Goal: Task Accomplishment & Management: Use online tool/utility

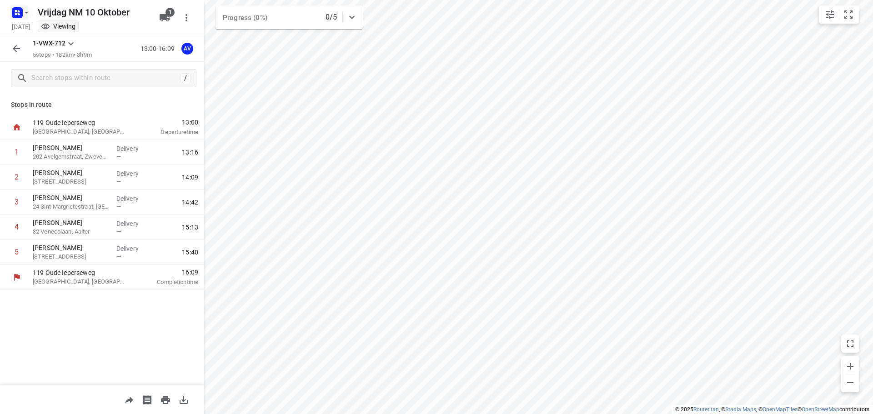
click at [26, 6] on button "button" at bounding box center [19, 12] width 18 height 15
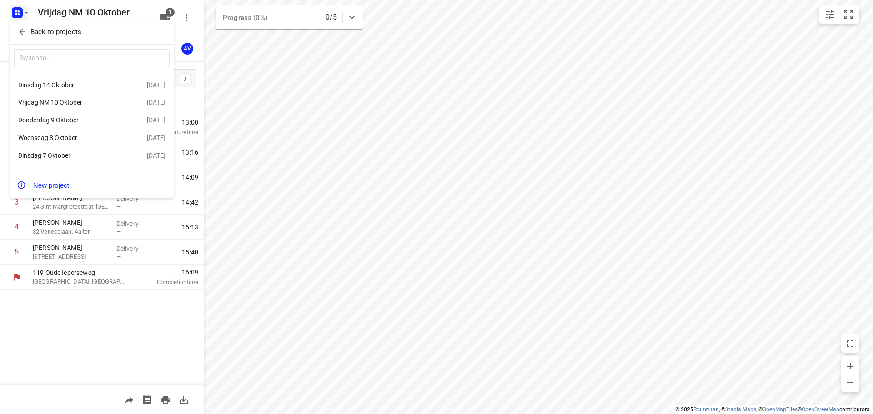
click at [85, 139] on div "Woensdag 8 Oktober" at bounding box center [70, 137] width 105 height 7
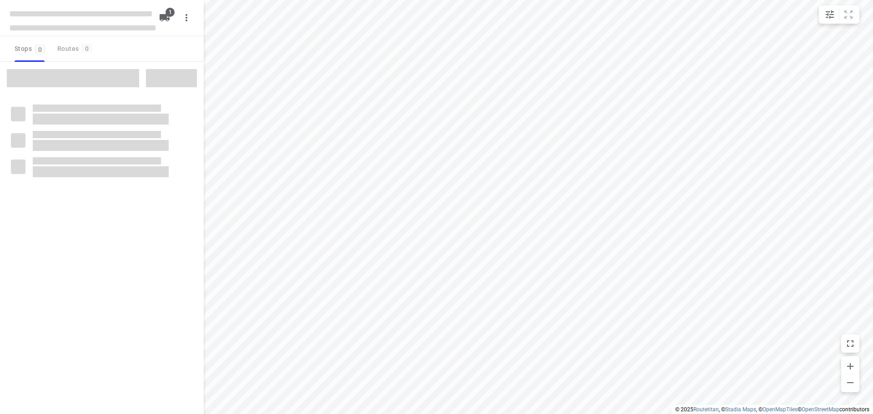
type input "distance"
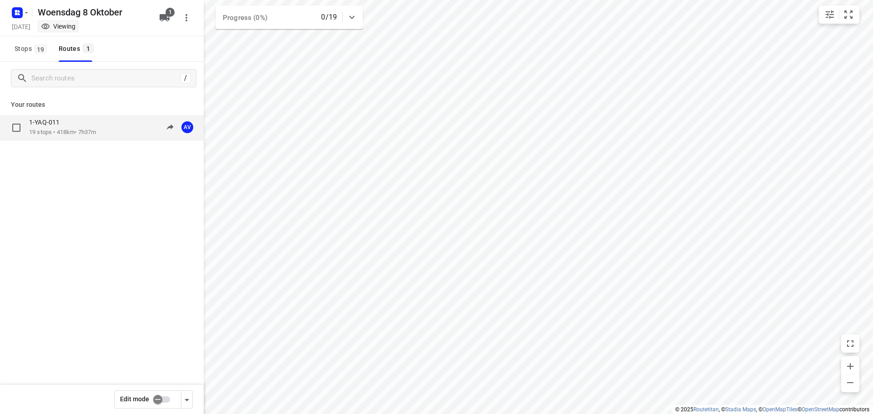
click at [110, 125] on div "1-YAQ-011 19 stops • 418km • 7h37m 09:00-16:36 AV" at bounding box center [116, 127] width 175 height 19
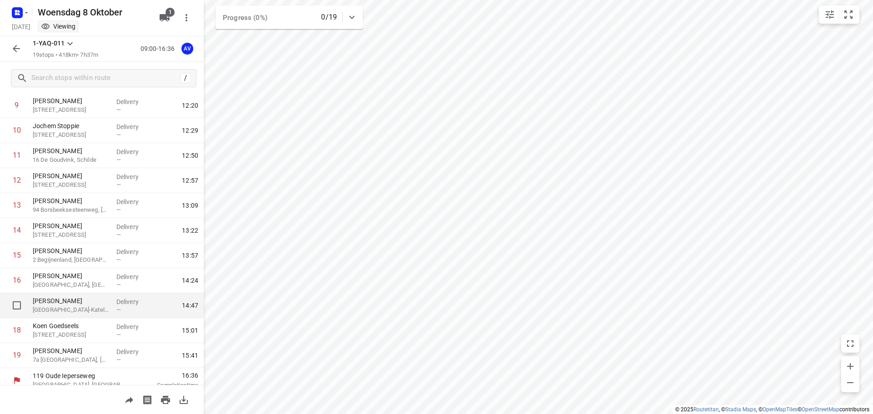
scroll to position [255, 0]
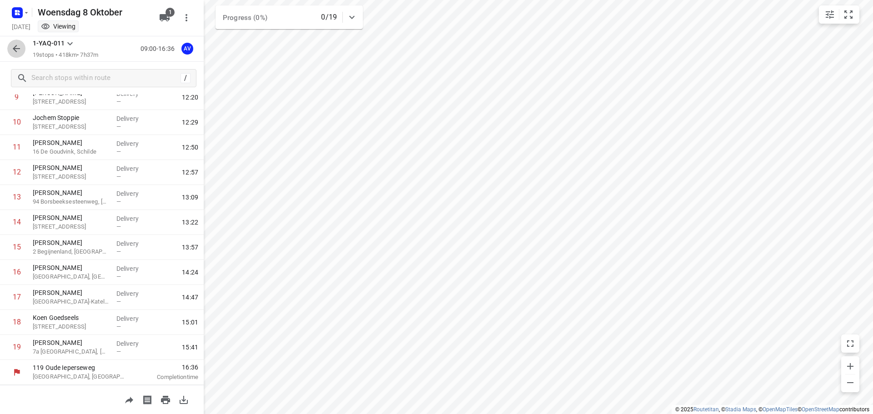
click at [15, 50] on icon "button" at bounding box center [16, 48] width 11 height 11
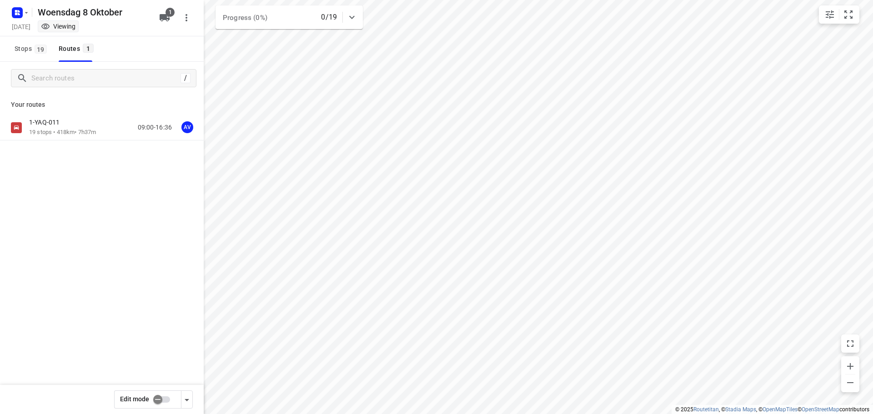
click at [164, 400] on input "checkbox" at bounding box center [158, 399] width 52 height 17
checkbox input "true"
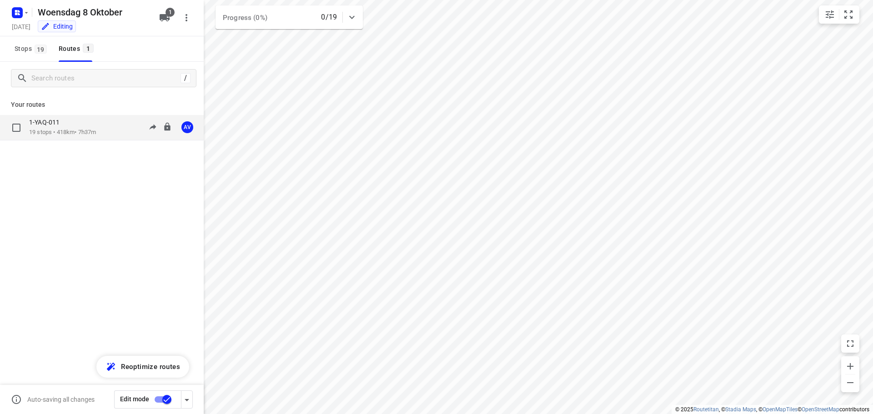
click at [109, 129] on div "1-YAQ-011 19 stops • 418km • 7h37m 09:00-16:36 AV" at bounding box center [116, 127] width 175 height 19
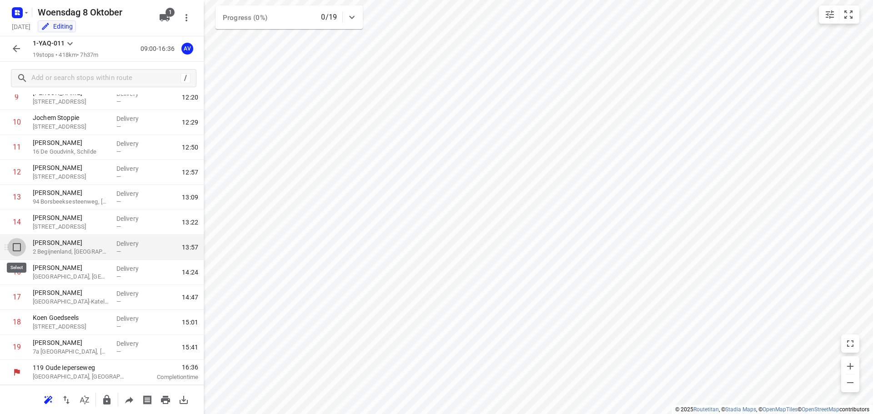
click at [17, 248] on input "checkbox" at bounding box center [17, 247] width 18 height 18
checkbox input "true"
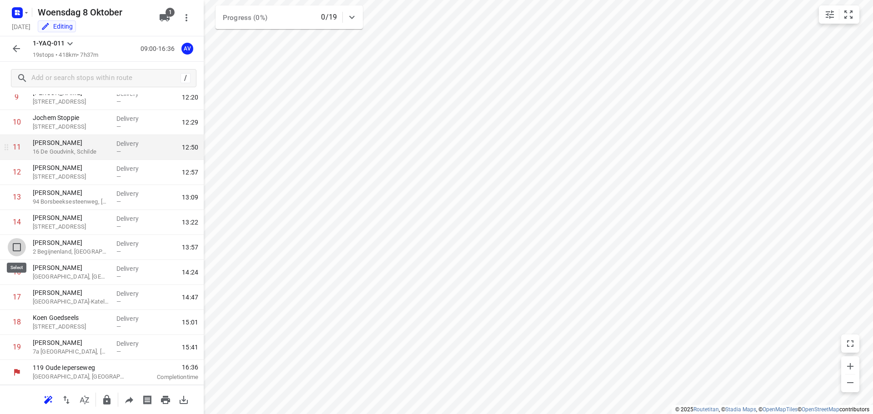
scroll to position [251, 0]
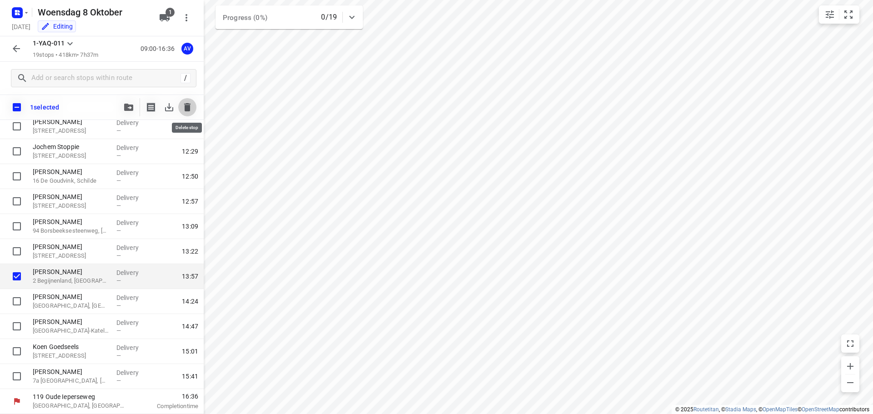
click at [189, 106] on icon "button" at bounding box center [187, 107] width 6 height 8
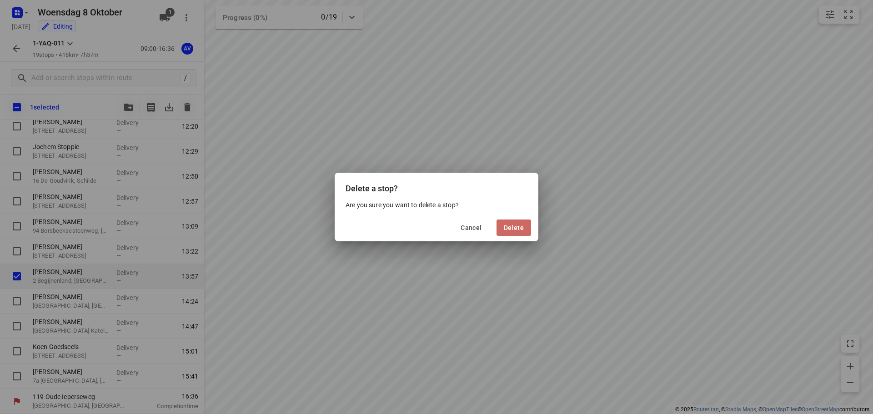
drag, startPoint x: 516, startPoint y: 230, endPoint x: 503, endPoint y: 230, distance: 13.7
click at [517, 230] on span "Delete" at bounding box center [514, 227] width 20 height 7
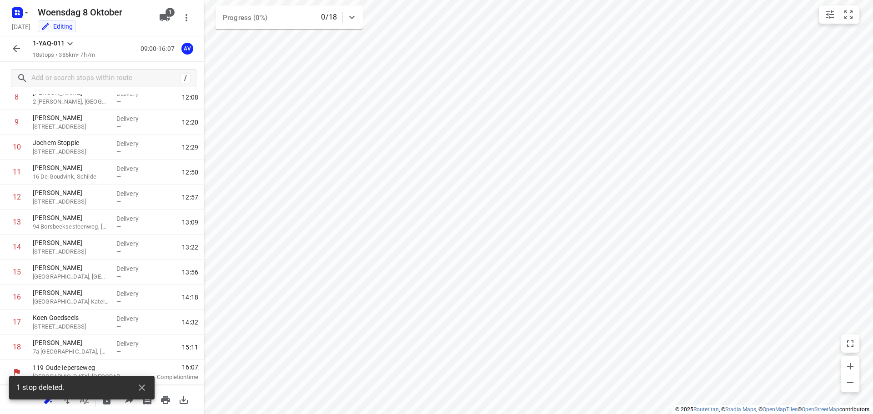
scroll to position [230, 0]
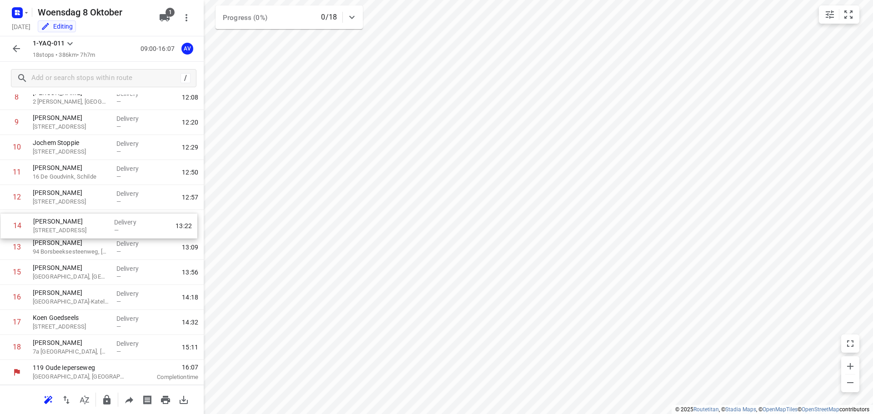
drag, startPoint x: 6, startPoint y: 249, endPoint x: 7, endPoint y: 225, distance: 24.6
click at [7, 225] on div "1 [PERSON_NAME] Derbystraat, Gent Delivery — 09:39 2 [PERSON_NAME] 2 [PERSON_NA…" at bounding box center [102, 135] width 204 height 450
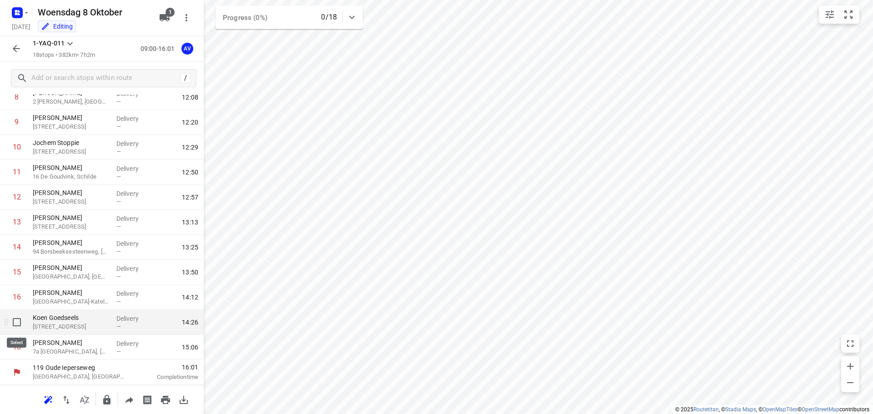
click at [17, 322] on input "checkbox" at bounding box center [17, 322] width 18 height 18
checkbox input "true"
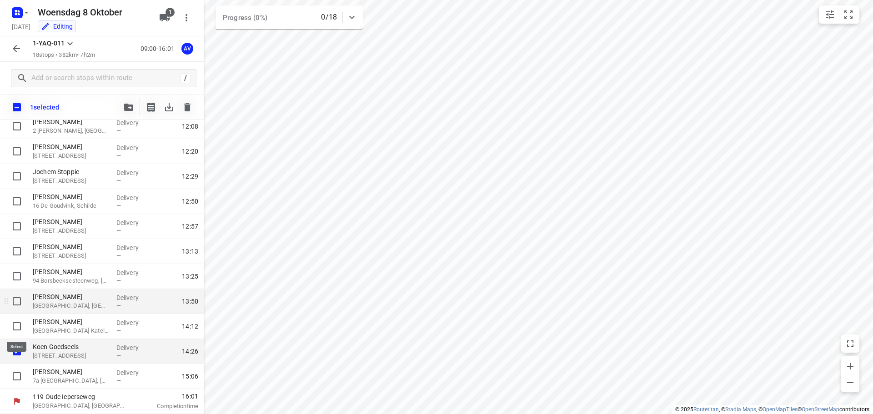
scroll to position [226, 0]
click at [187, 108] on icon "button" at bounding box center [187, 107] width 6 height 8
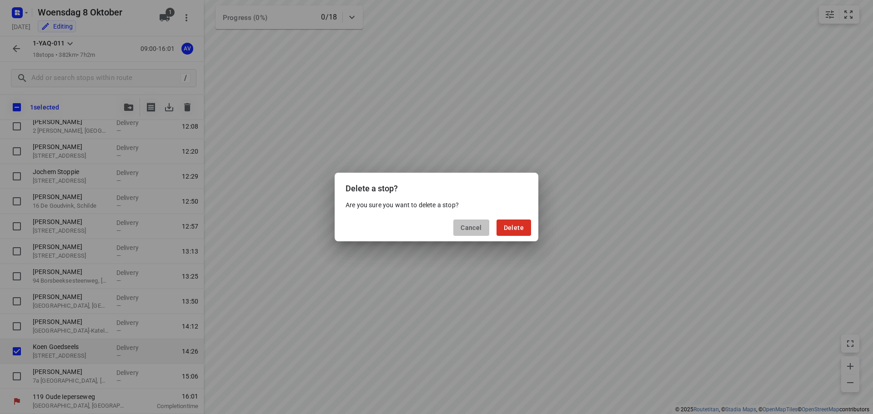
click at [469, 229] on span "Cancel" at bounding box center [470, 227] width 21 height 7
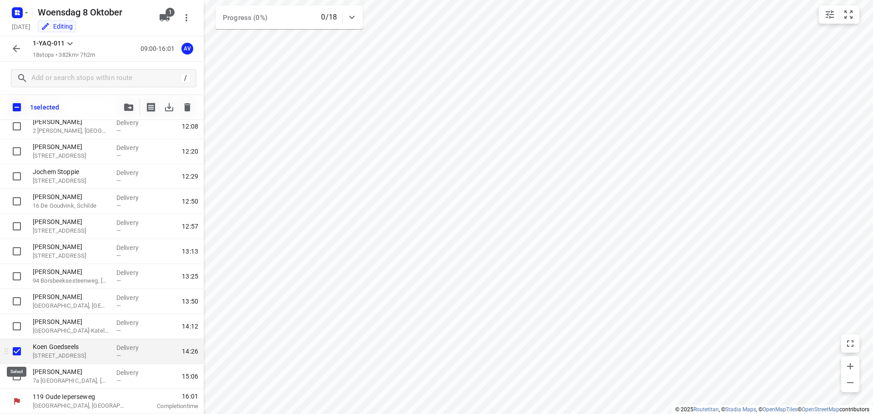
click at [16, 351] on input "checkbox" at bounding box center [17, 351] width 18 height 18
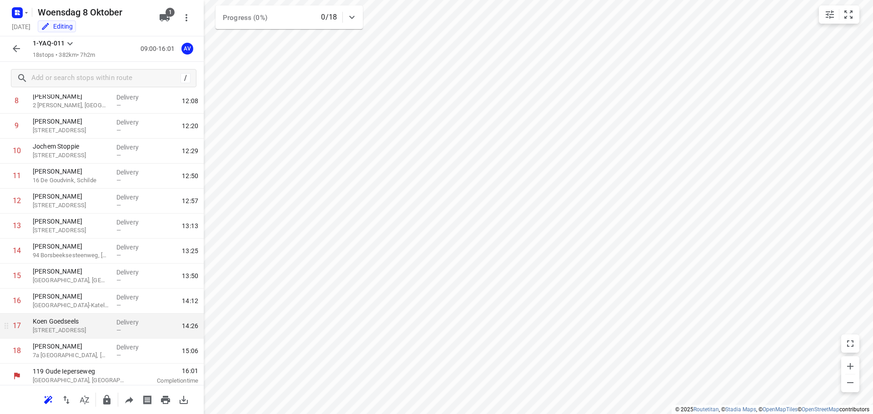
click at [14, 49] on icon "button" at bounding box center [16, 48] width 7 height 7
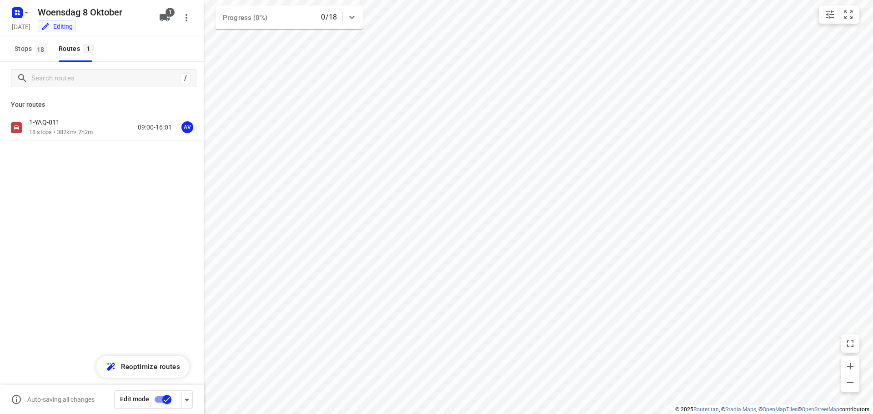
click at [159, 399] on input "checkbox" at bounding box center [167, 399] width 52 height 17
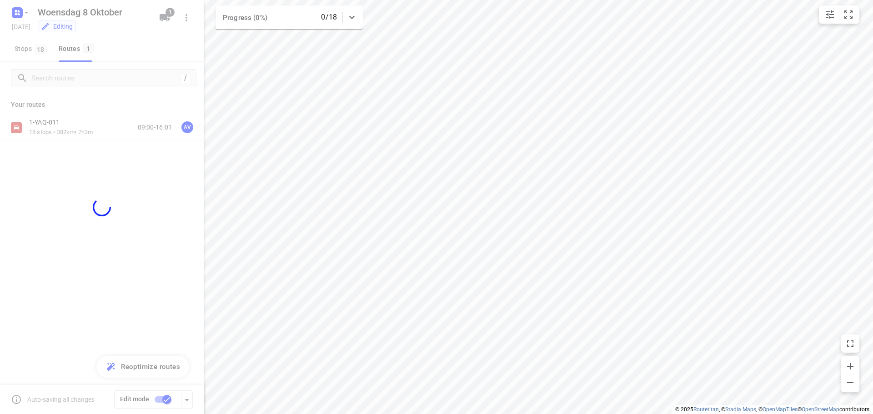
checkbox input "false"
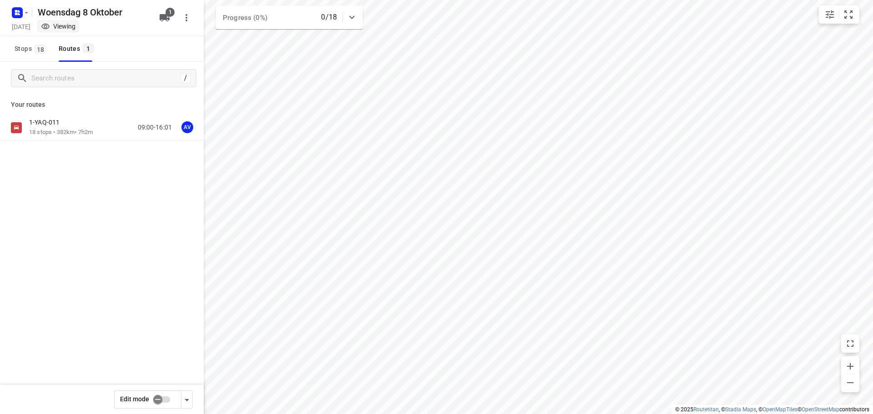
click at [101, 130] on div "1-YAQ-011 18 stops • 382km • 7h2m 09:00-16:01 AV" at bounding box center [116, 127] width 175 height 19
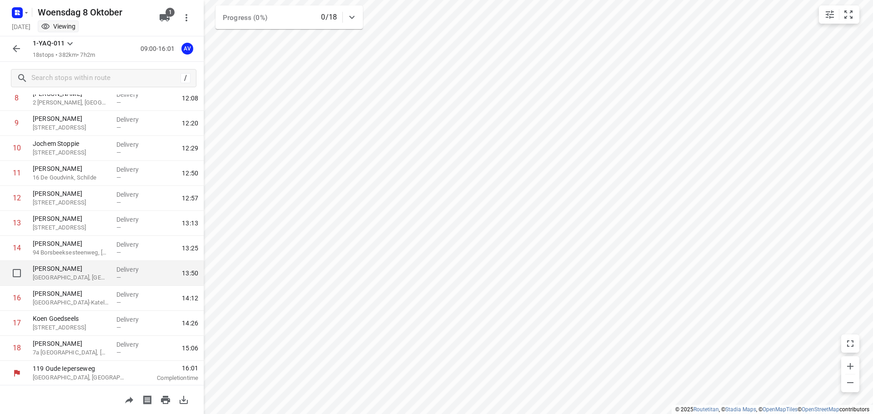
scroll to position [230, 0]
click at [20, 12] on rect "button" at bounding box center [17, 12] width 11 height 11
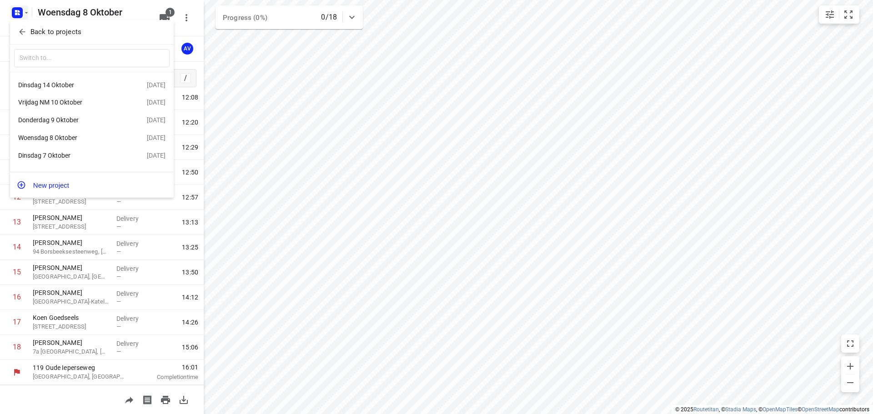
click at [60, 81] on div "Dinsdag 14 Oktober" at bounding box center [70, 84] width 105 height 7
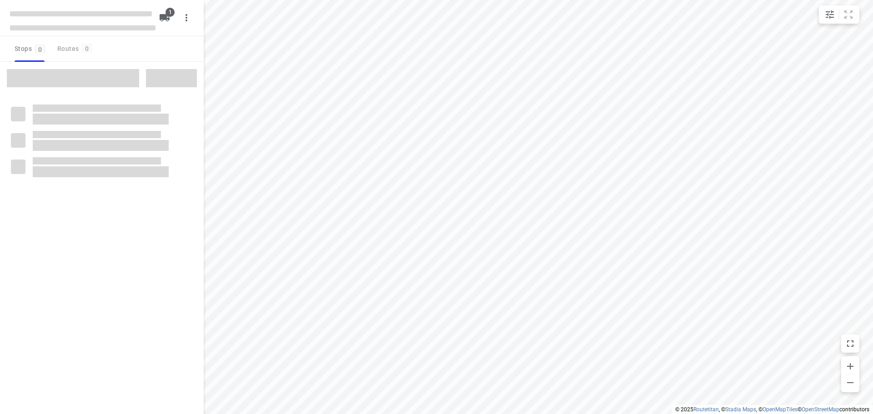
type input "distance"
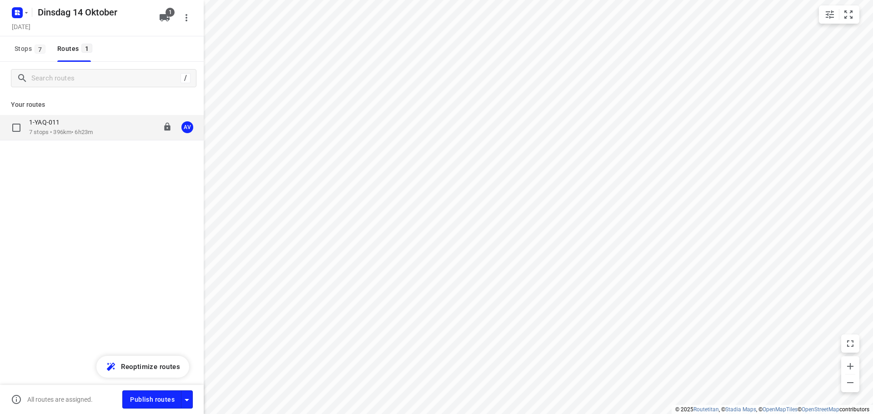
click at [113, 129] on div "1-YAQ-011 7 stops • 396km • 6h23m 09:00-15:33 AV" at bounding box center [116, 127] width 175 height 19
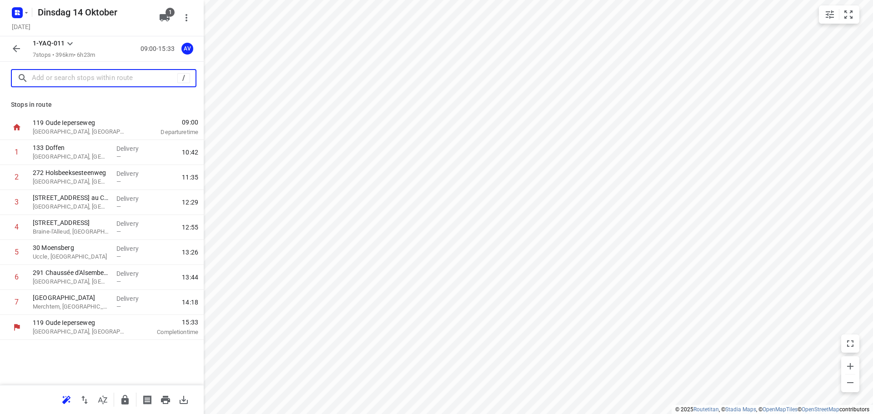
click at [99, 78] on input "text" at bounding box center [104, 78] width 145 height 14
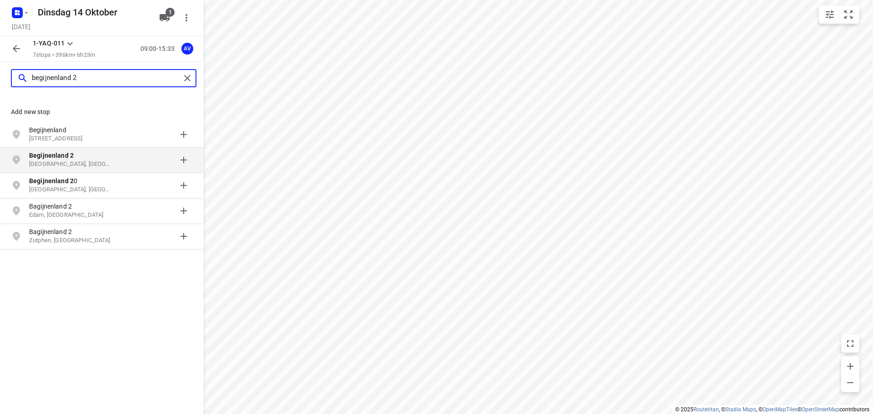
type input "begijnenland 2"
click at [93, 160] on p "Begijnenland 2" at bounding box center [71, 155] width 84 height 9
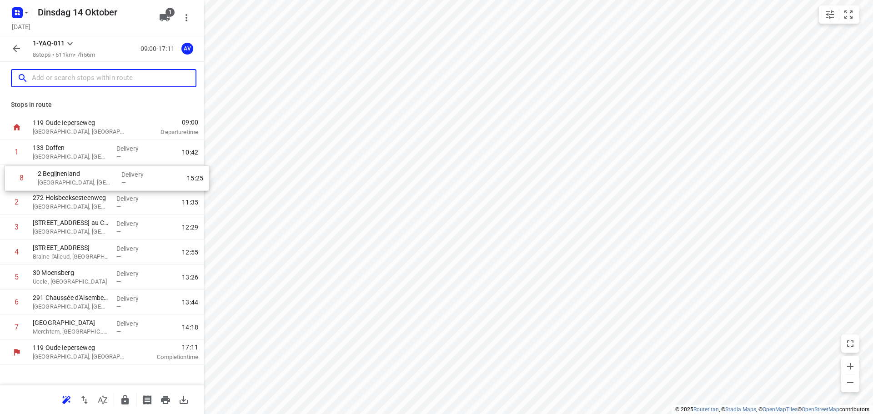
drag, startPoint x: 4, startPoint y: 328, endPoint x: 10, endPoint y: 177, distance: 151.5
click at [10, 177] on div "1 133 [GEOGRAPHIC_DATA], [GEOGRAPHIC_DATA] Delivery — 10:42 2 272 [GEOGRAPHIC_D…" at bounding box center [102, 240] width 204 height 200
